Goal: Check status: Check status

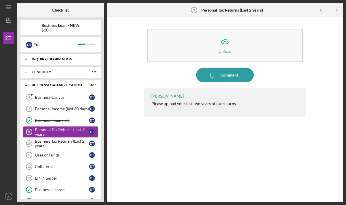
click at [66, 60] on div "INQUIRY INFORMATION" at bounding box center [63, 58] width 62 height 3
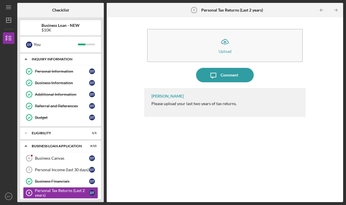
click at [66, 60] on div "INQUIRY INFORMATION" at bounding box center [63, 58] width 62 height 3
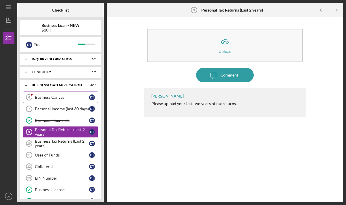
click at [61, 94] on link "Business Canvas 6 Business Canvas D T" at bounding box center [60, 98] width 75 height 12
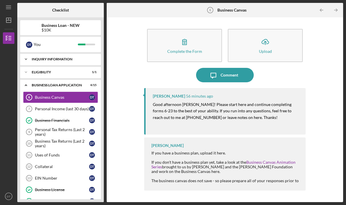
click at [67, 63] on div "Icon/Expander INQUIRY INFORMATION 5 / 5" at bounding box center [60, 59] width 81 height 12
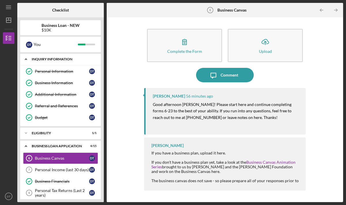
click at [61, 59] on div "INQUIRY INFORMATION" at bounding box center [63, 58] width 62 height 3
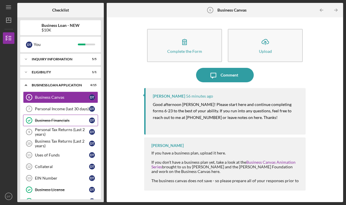
click at [56, 124] on link "Business Financials Business Financials D T" at bounding box center [60, 121] width 75 height 12
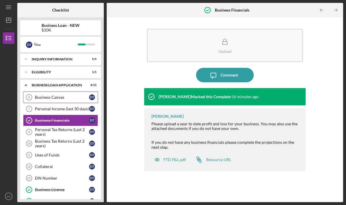
click at [51, 98] on div "Business Canvas" at bounding box center [62, 97] width 54 height 5
